Goal: Information Seeking & Learning: Find specific fact

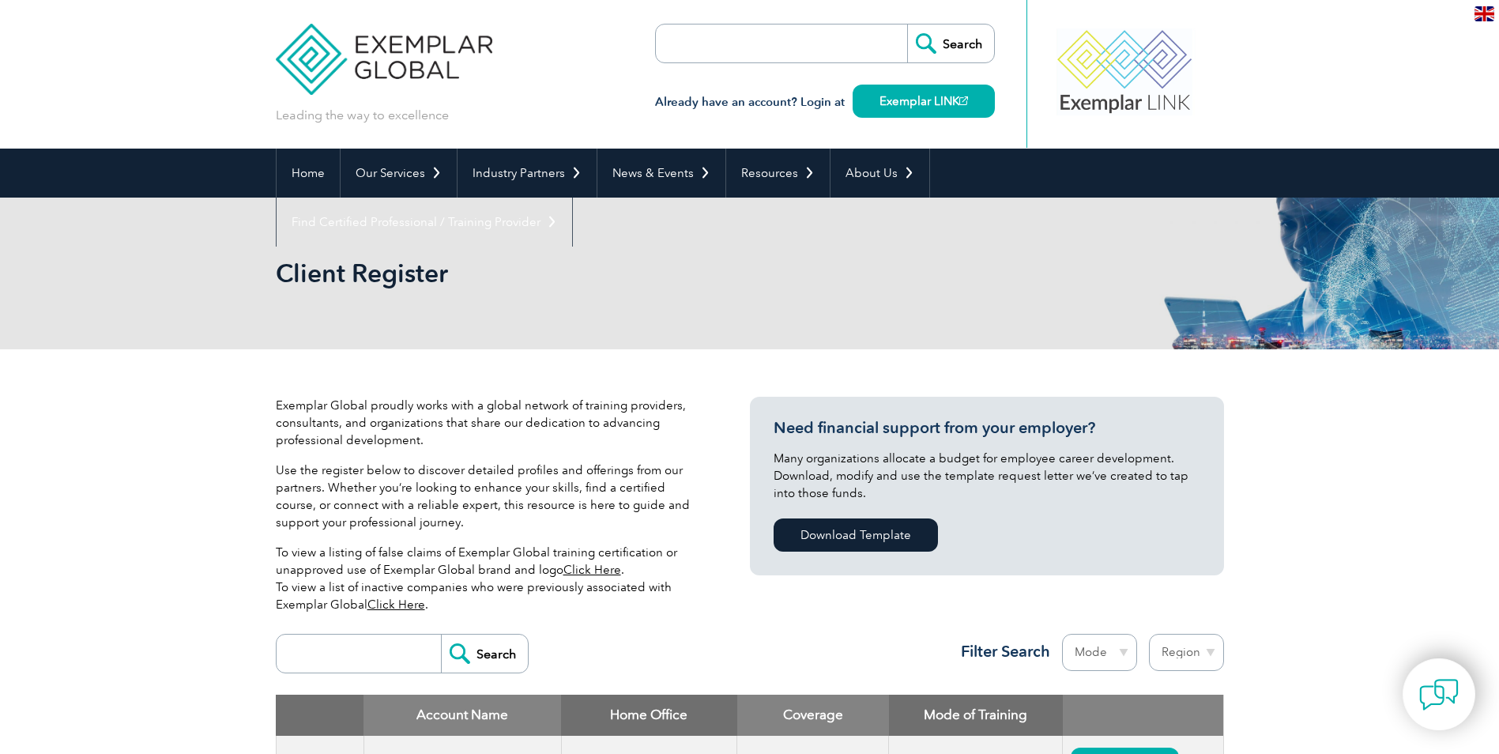
click at [315, 661] on input "search" at bounding box center [362, 653] width 156 height 38
click at [691, 48] on input "search" at bounding box center [747, 43] width 166 height 38
paste input "skill examination report"
type input "skill examination report"
click at [957, 43] on input "Search" at bounding box center [950, 43] width 87 height 38
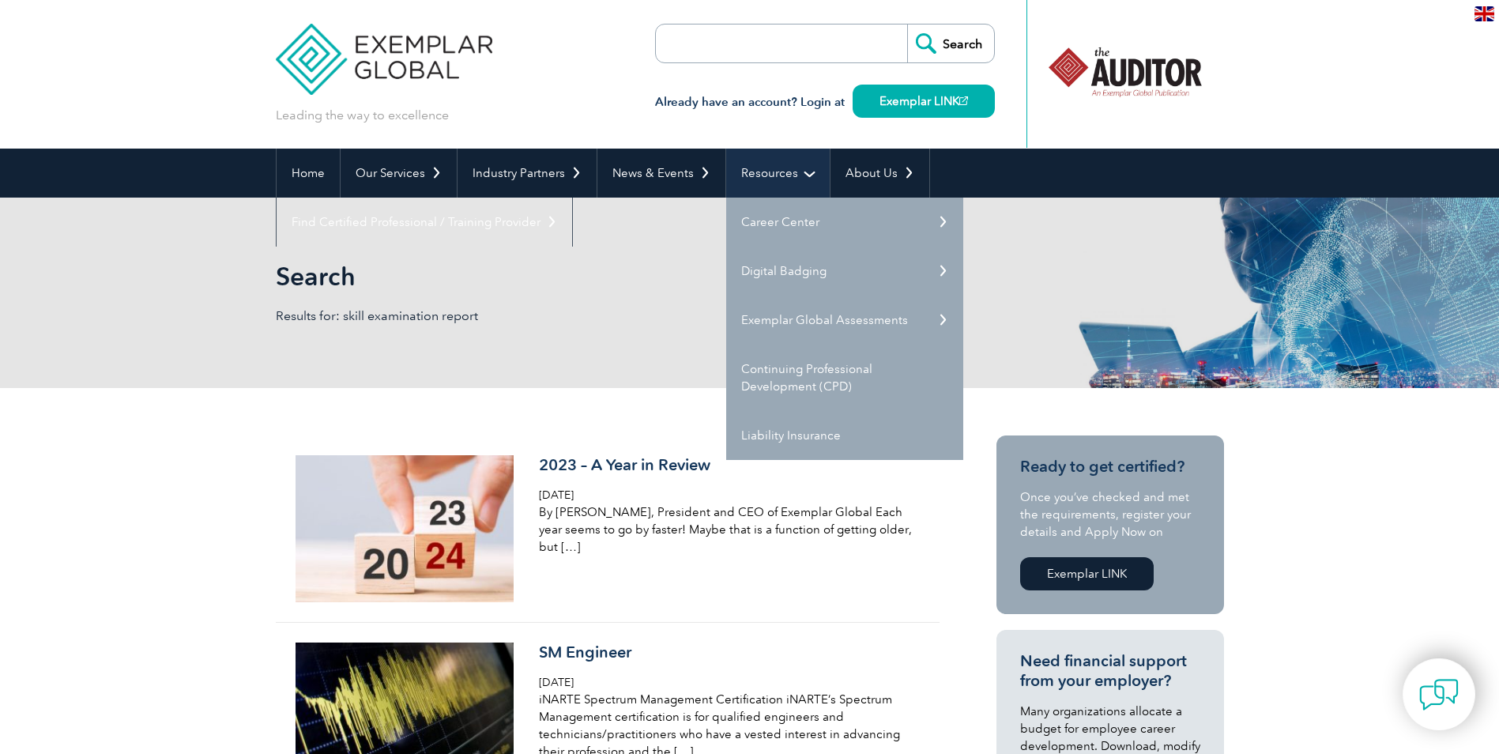
click at [783, 176] on link "Resources" at bounding box center [778, 173] width 104 height 49
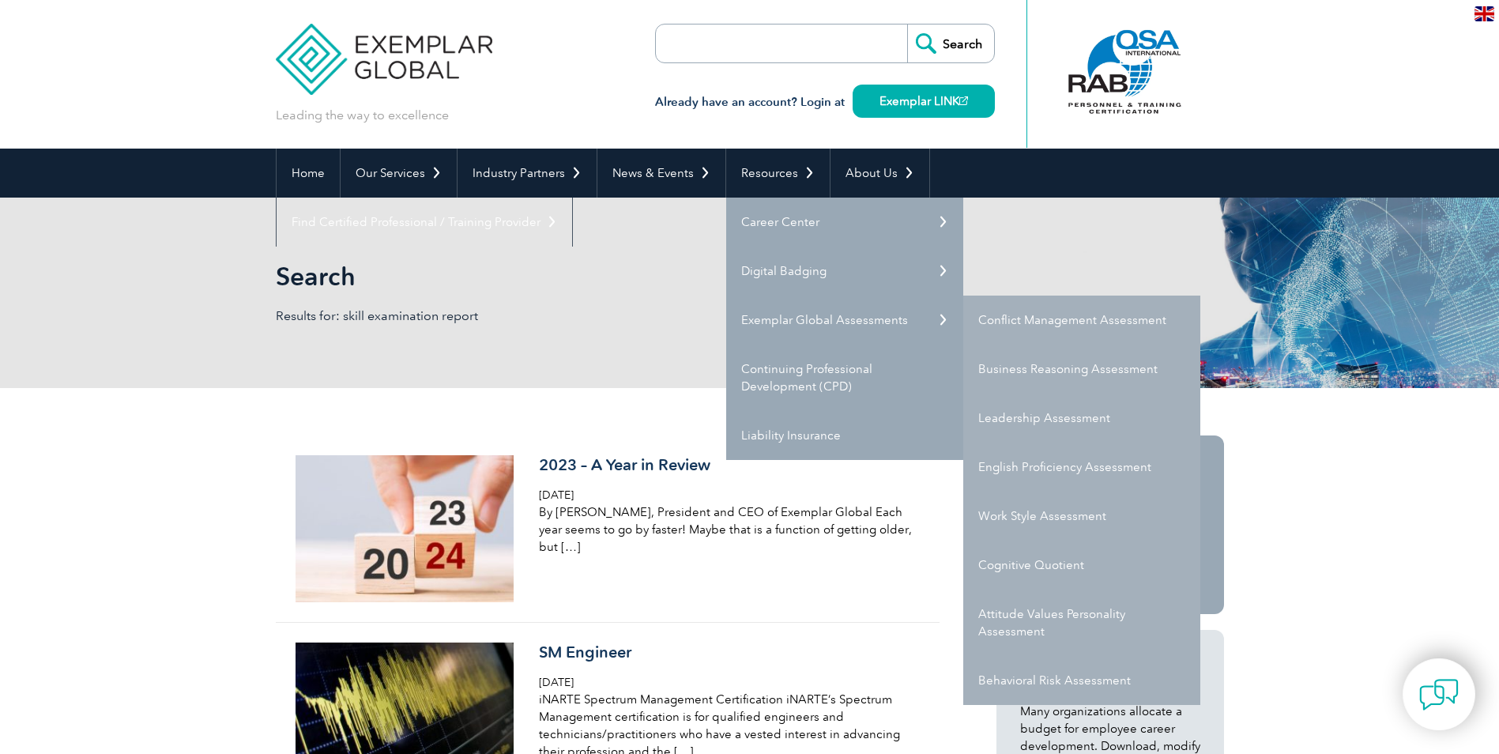
click at [1263, 70] on header "Leading the way to excellence Search" at bounding box center [749, 74] width 1499 height 149
click at [936, 103] on link "Exemplar LINK" at bounding box center [924, 101] width 142 height 33
